Goal: Task Accomplishment & Management: Manage account settings

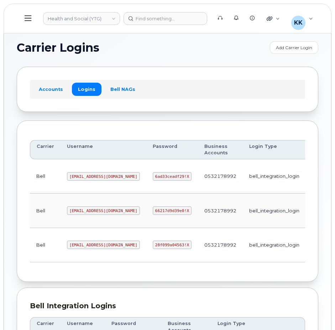
click at [82, 208] on code "gyukon@myserve.ca" at bounding box center [103, 210] width 73 height 9
click at [153, 213] on code "66217d9d39e0!X" at bounding box center [172, 210] width 39 height 9
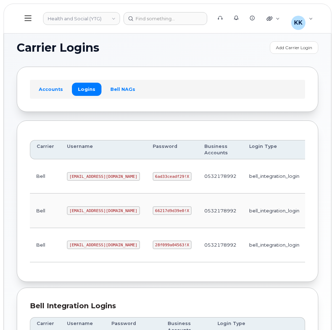
click at [153, 213] on code "66217d9d39e0!X" at bounding box center [172, 210] width 39 height 9
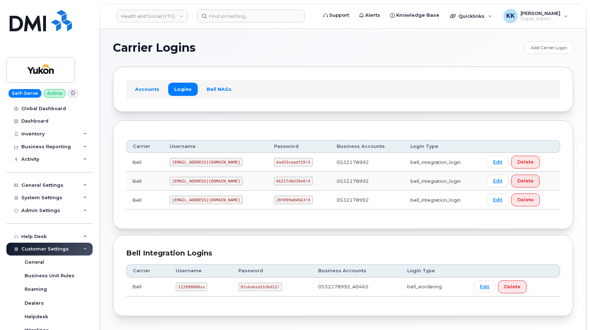
scroll to position [137, 0]
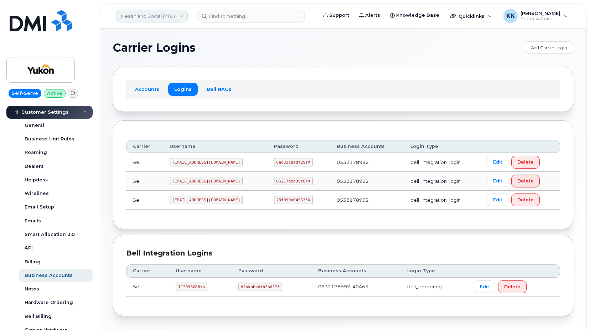
click at [155, 17] on link "Health and Social (YTG)" at bounding box center [151, 16] width 71 height 13
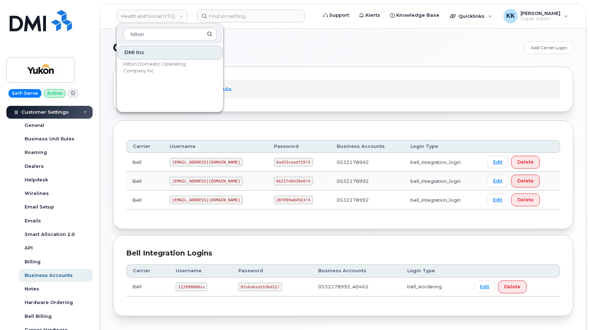
type input "hilton"
click at [154, 70] on span "Hilton Domestic Operating Company Inc" at bounding box center [164, 68] width 82 height 14
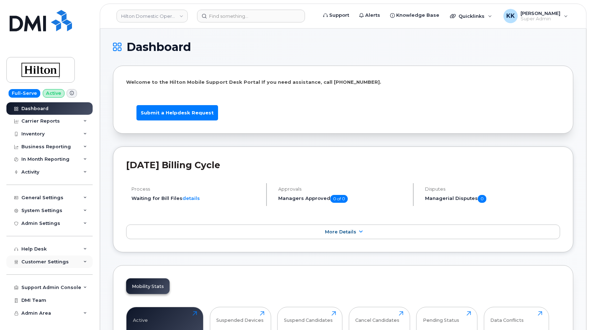
click at [61, 257] on div "Customer Settings" at bounding box center [49, 261] width 86 height 13
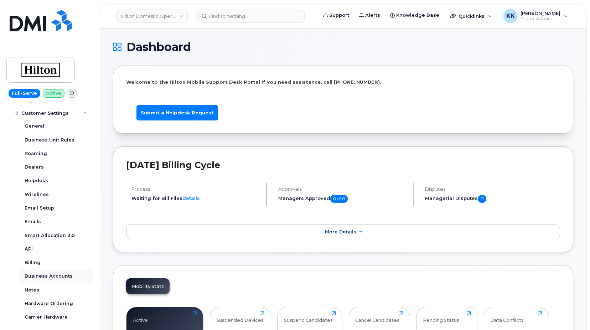
scroll to position [171, 0]
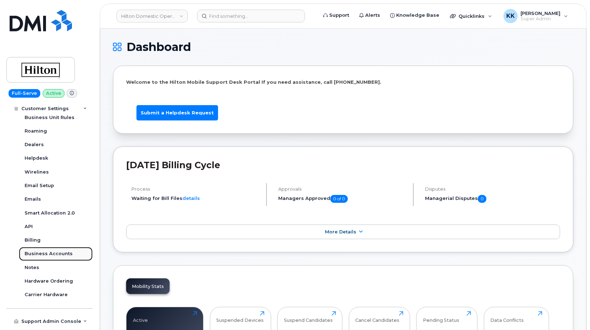
click at [61, 255] on div "Business Accounts" at bounding box center [49, 253] width 48 height 6
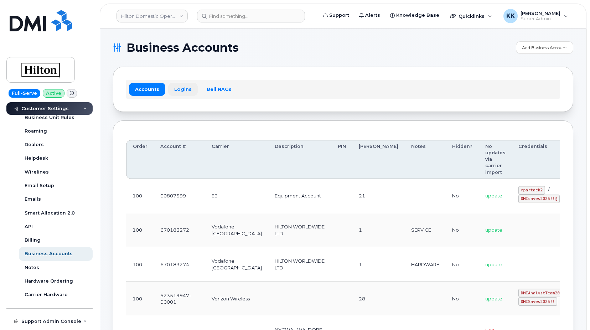
click at [179, 88] on link "Logins" at bounding box center [183, 89] width 30 height 13
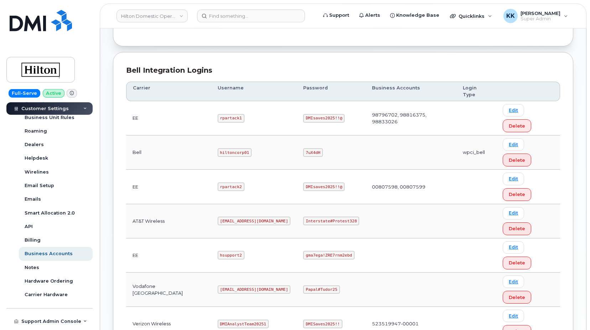
scroll to position [145, 0]
click at [219, 182] on code "rpartack2" at bounding box center [231, 186] width 27 height 9
copy code "rpartack2"
click at [314, 182] on code "DMIsaves2025!!@" at bounding box center [323, 186] width 41 height 9
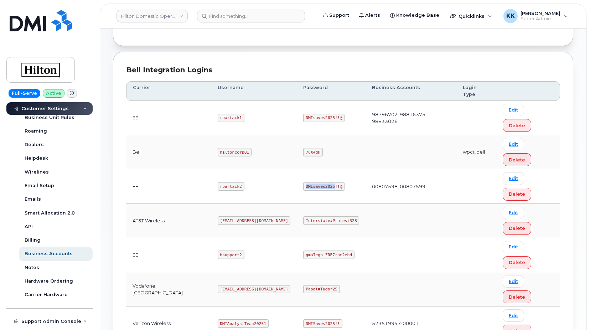
click at [314, 182] on code "DMIsaves2025!!@" at bounding box center [323, 186] width 41 height 9
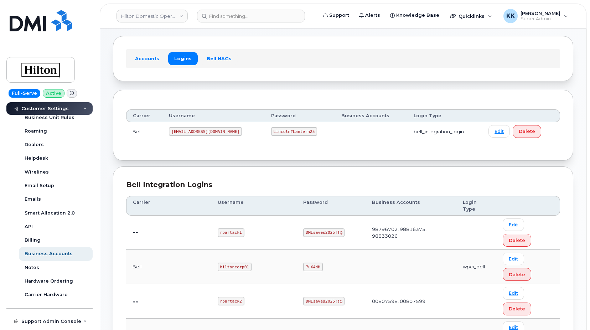
scroll to position [0, 0]
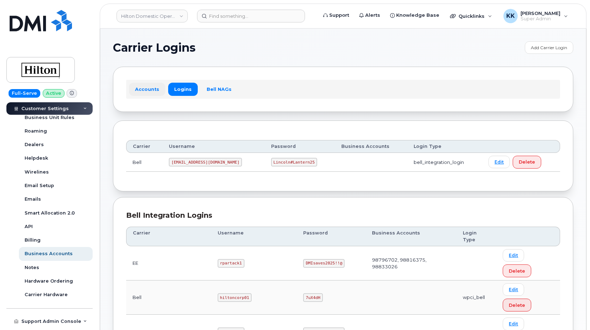
click at [148, 88] on link "Accounts" at bounding box center [147, 89] width 36 height 13
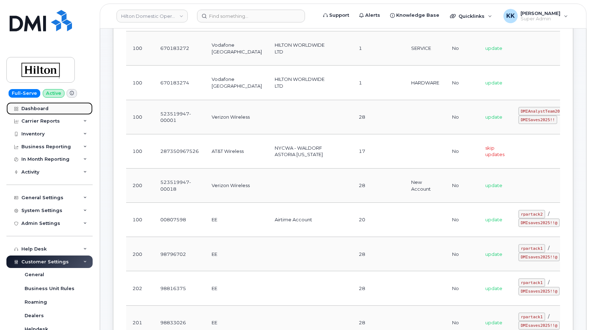
click at [44, 111] on div "Dashboard" at bounding box center [34, 109] width 27 height 6
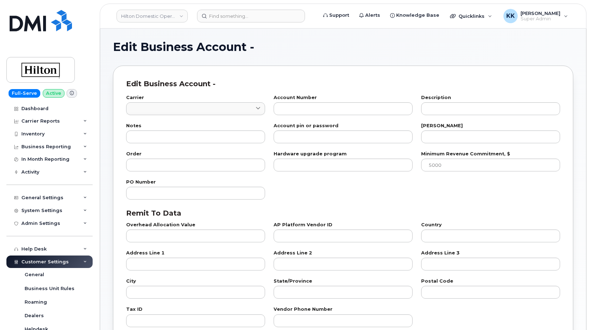
type input "84"
type input "00807598"
type input "Airtime Account"
type input "20"
type input "100"
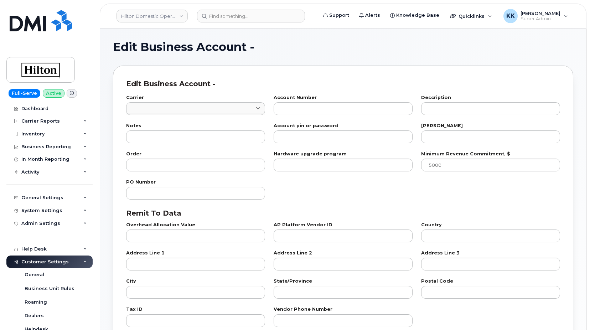
checkbox input "true"
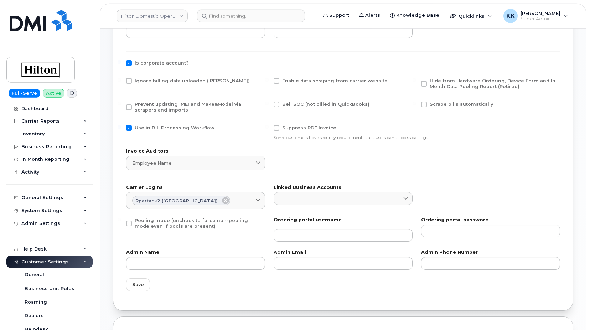
scroll to position [545, 0]
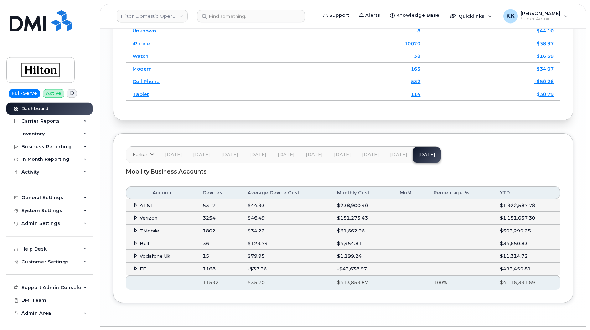
scroll to position [1091, 0]
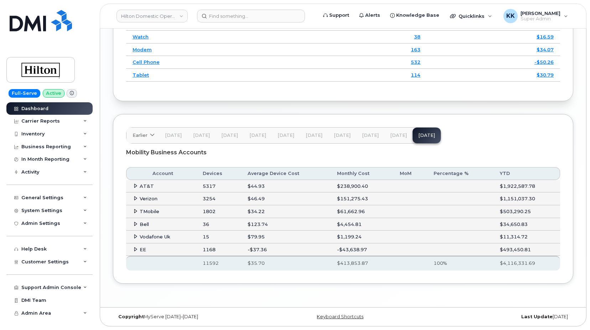
click at [134, 249] on icon at bounding box center [135, 249] width 5 height 5
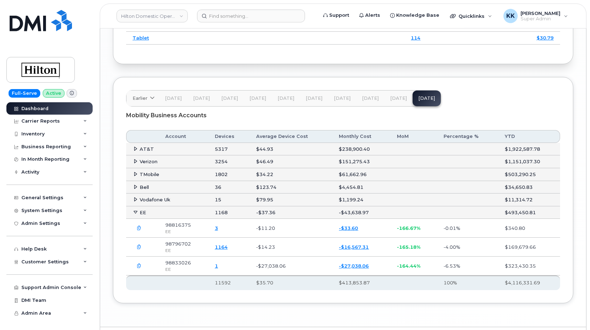
scroll to position [1128, 0]
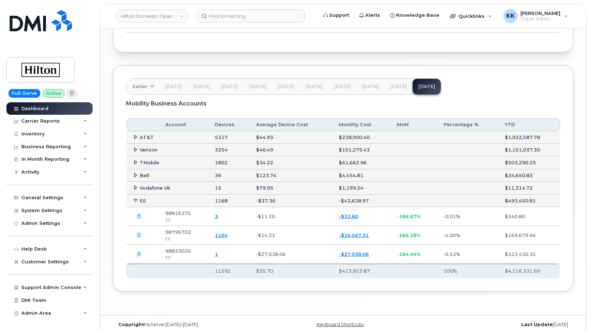
click at [397, 89] on span "Jul 25" at bounding box center [398, 87] width 17 height 6
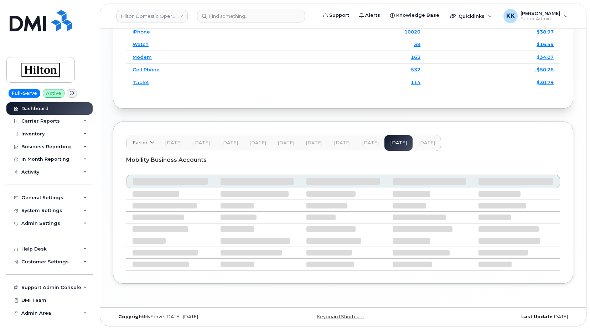
scroll to position [1084, 0]
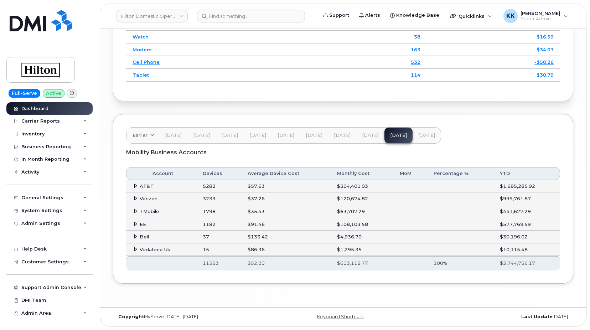
click at [132, 231] on td "EE" at bounding box center [161, 224] width 70 height 13
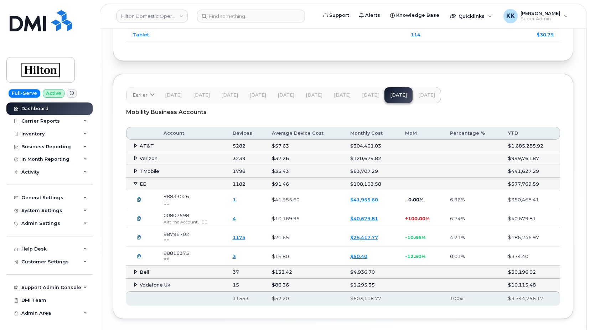
scroll to position [1120, 0]
